Goal: Task Accomplishment & Management: Use online tool/utility

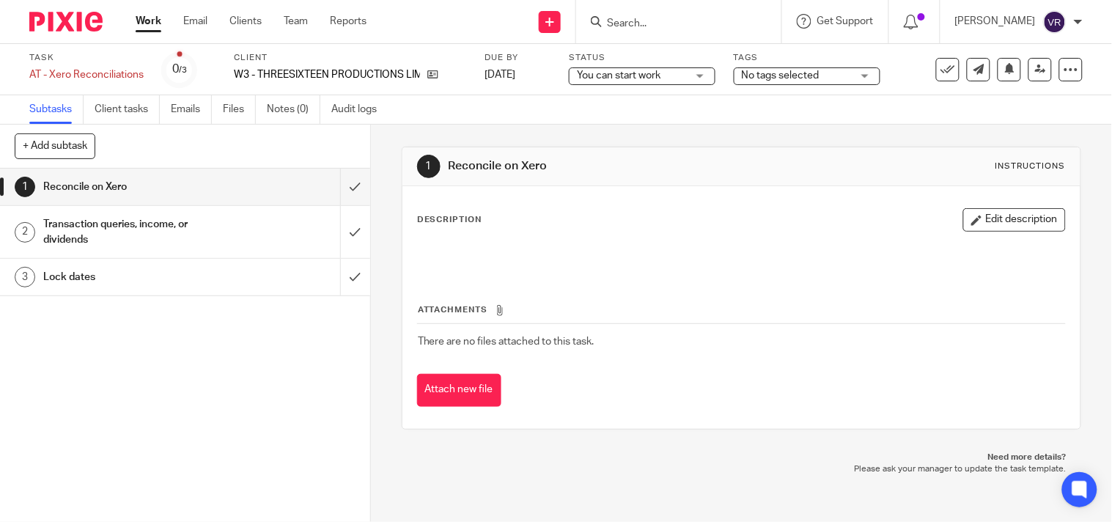
click at [708, 70] on div "You can start work You can start work" at bounding box center [642, 76] width 147 height 18
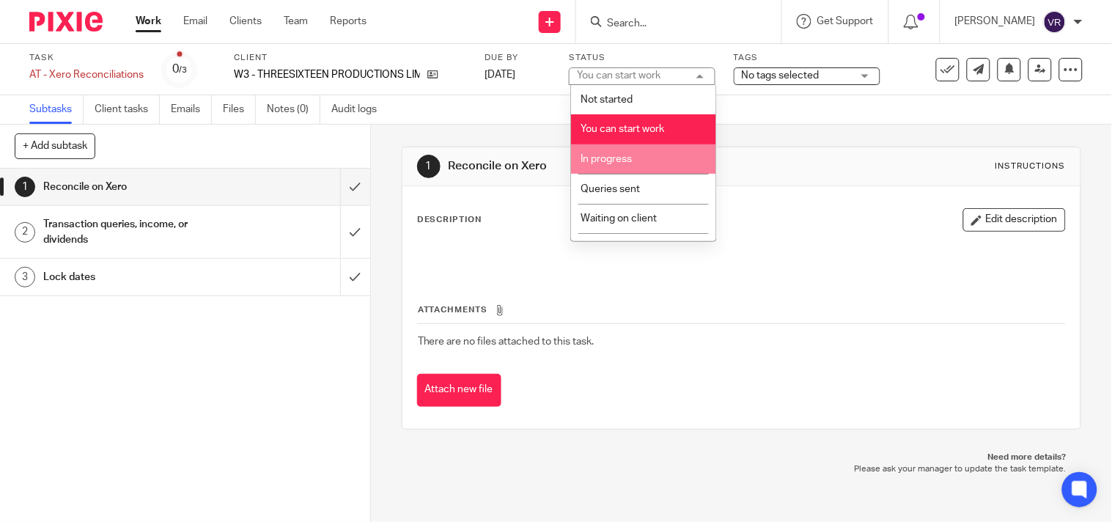
click at [652, 158] on li "In progress" at bounding box center [643, 159] width 145 height 30
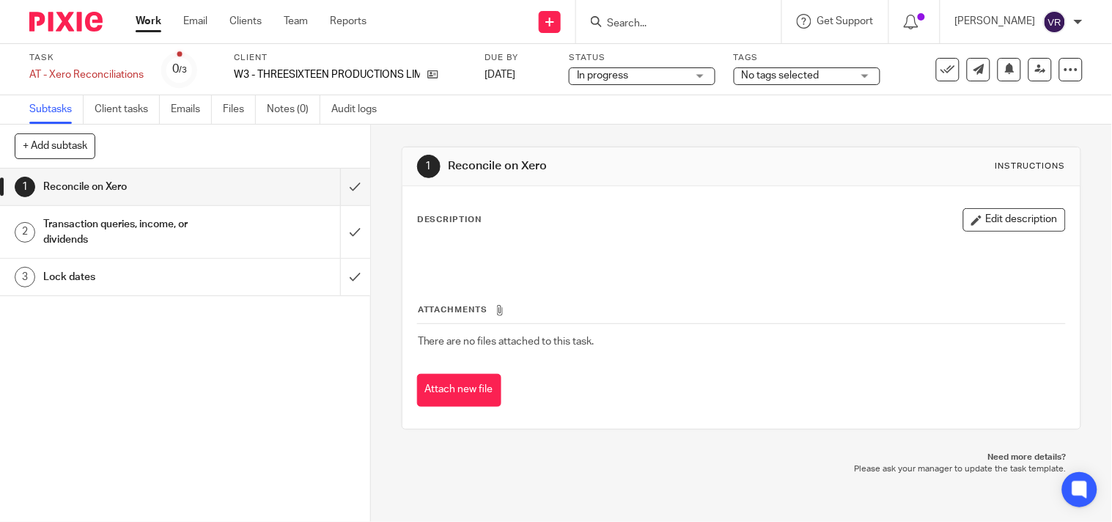
click at [612, 122] on div "Subtasks Client tasks Emails Files Notes (0) Audit logs" at bounding box center [556, 109] width 1112 height 29
click at [334, 196] on input "submit" at bounding box center [185, 187] width 370 height 37
click at [341, 230] on input "submit" at bounding box center [185, 232] width 370 height 52
click at [335, 281] on input "submit" at bounding box center [185, 277] width 370 height 37
